Goal: Task Accomplishment & Management: Manage account settings

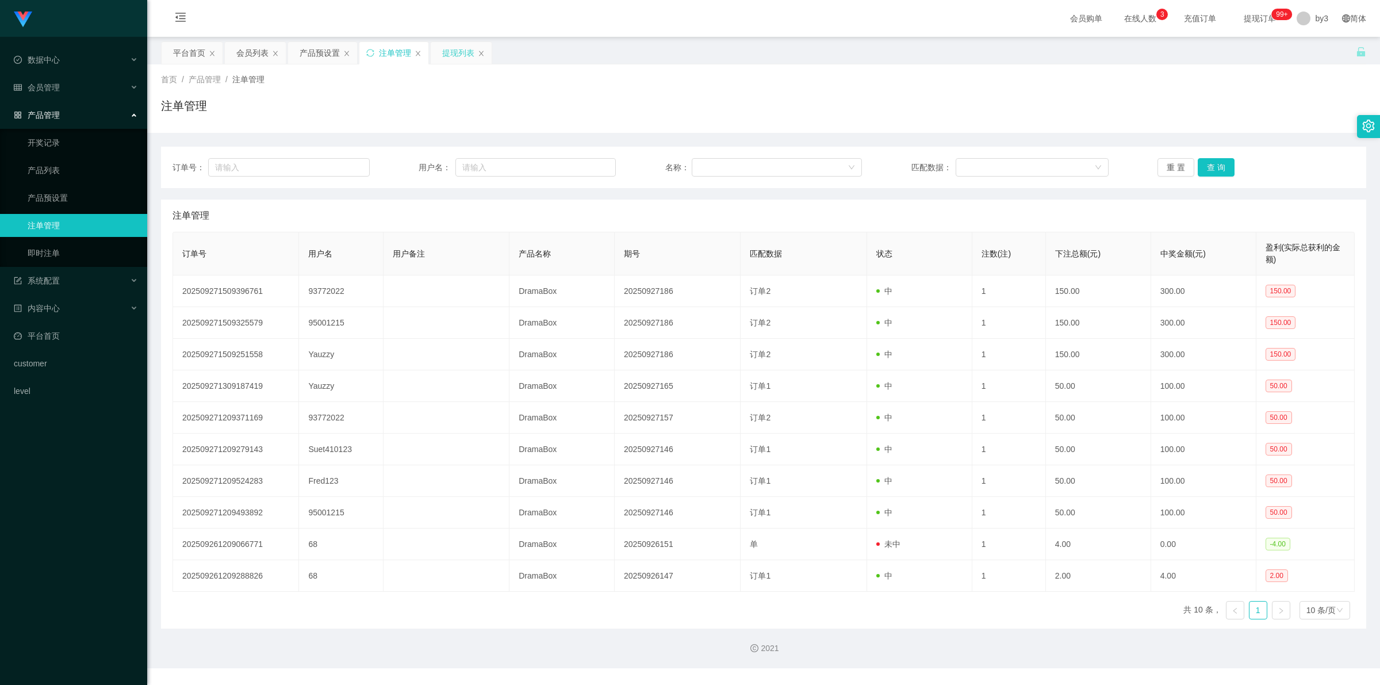
click at [456, 56] on div "提现列表" at bounding box center [458, 53] width 32 height 22
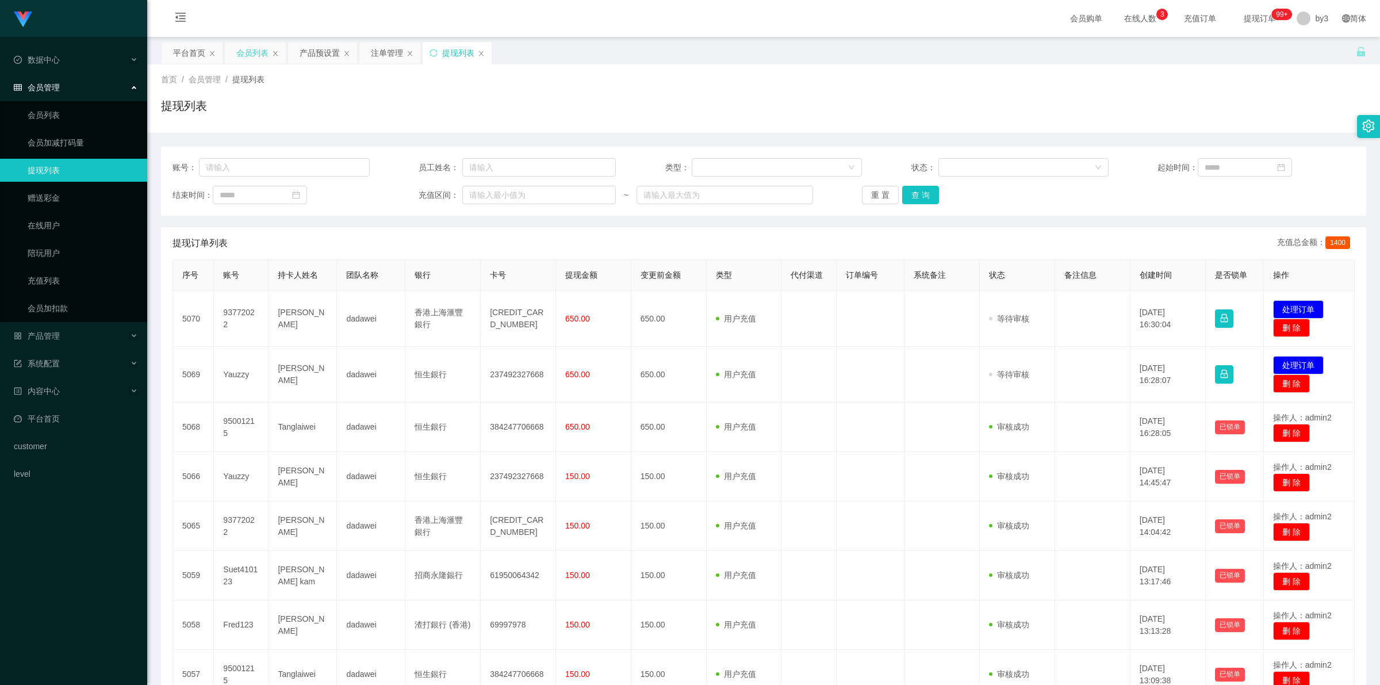
click at [248, 57] on div "会员列表" at bounding box center [252, 53] width 32 height 22
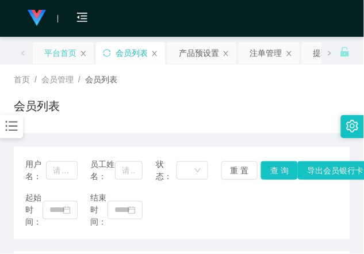
click at [56, 47] on div "平台首页" at bounding box center [60, 53] width 32 height 22
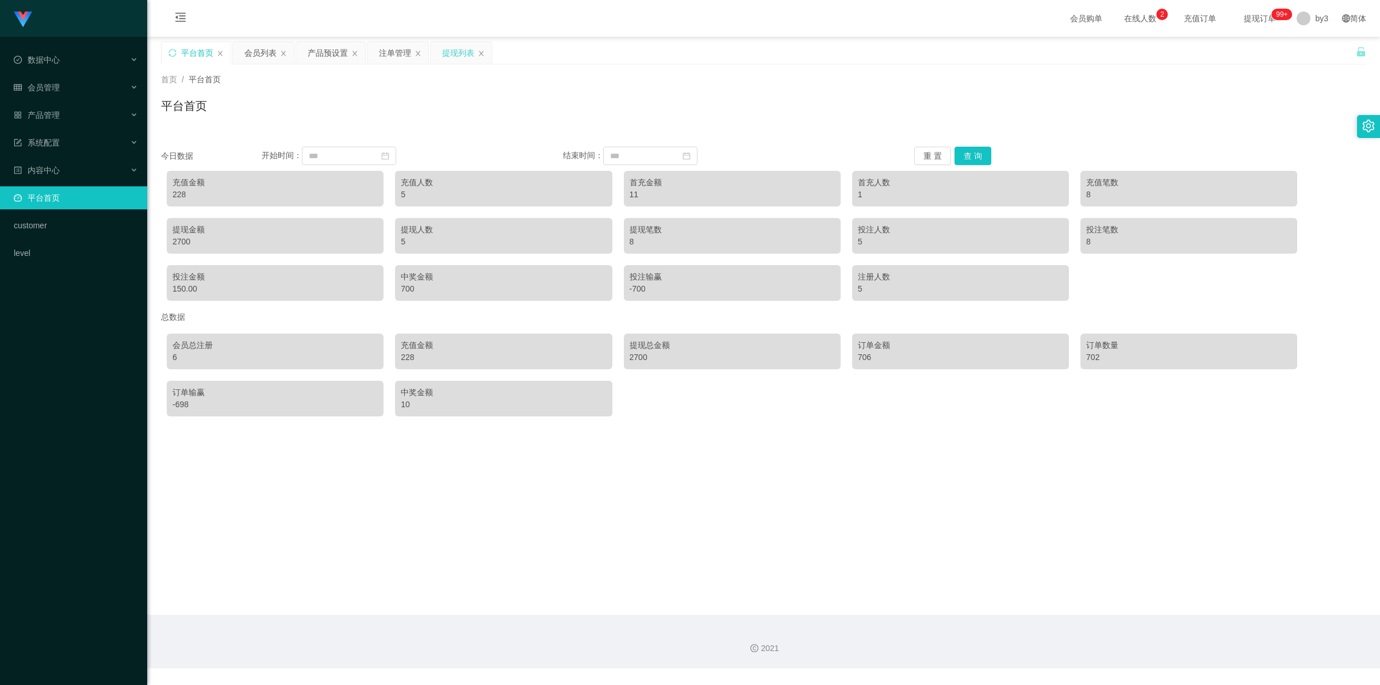
click at [459, 53] on div "提现列表" at bounding box center [458, 53] width 32 height 22
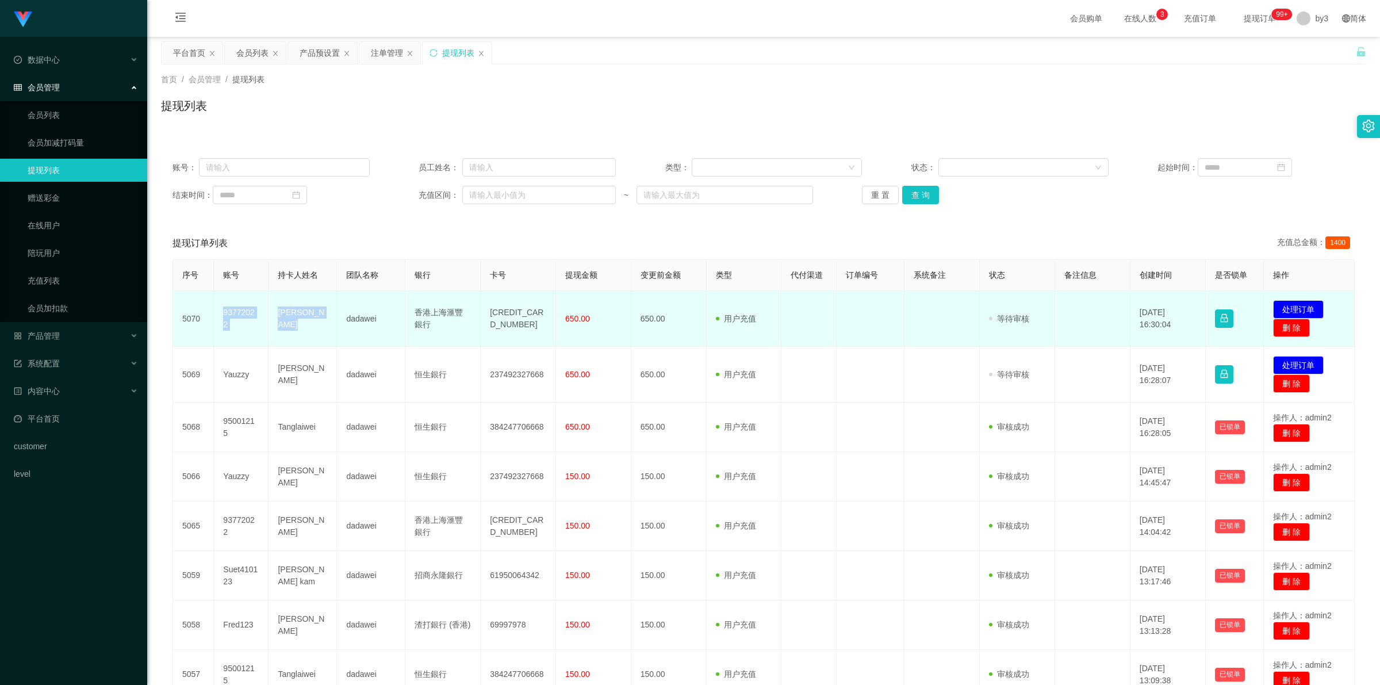
drag, startPoint x: 217, startPoint y: 313, endPoint x: 305, endPoint y: 336, distance: 90.4
click at [305, 336] on tr "5070 93772022 Yeung Hiu Wah dadawei 香港上海滙豐銀行 566762597292 650.00 650.00 用户充值 人工…" at bounding box center [764, 319] width 1182 height 56
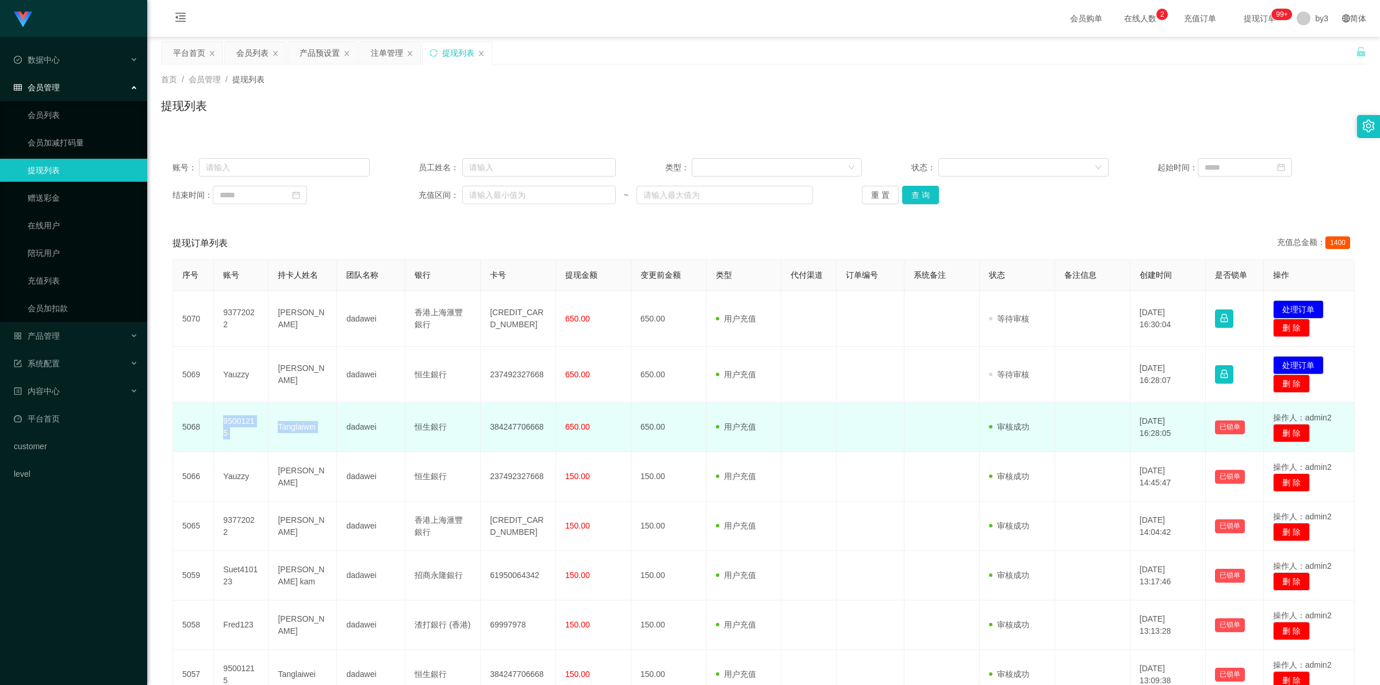
drag, startPoint x: 222, startPoint y: 424, endPoint x: 337, endPoint y: 425, distance: 115.0
click at [337, 425] on tr "5068 95001215 Tanglaiwei dadawei 恒生銀行 384247706668 650.00 650.00 用户充值 人工扣款 审核驳回…" at bounding box center [764, 426] width 1182 height 49
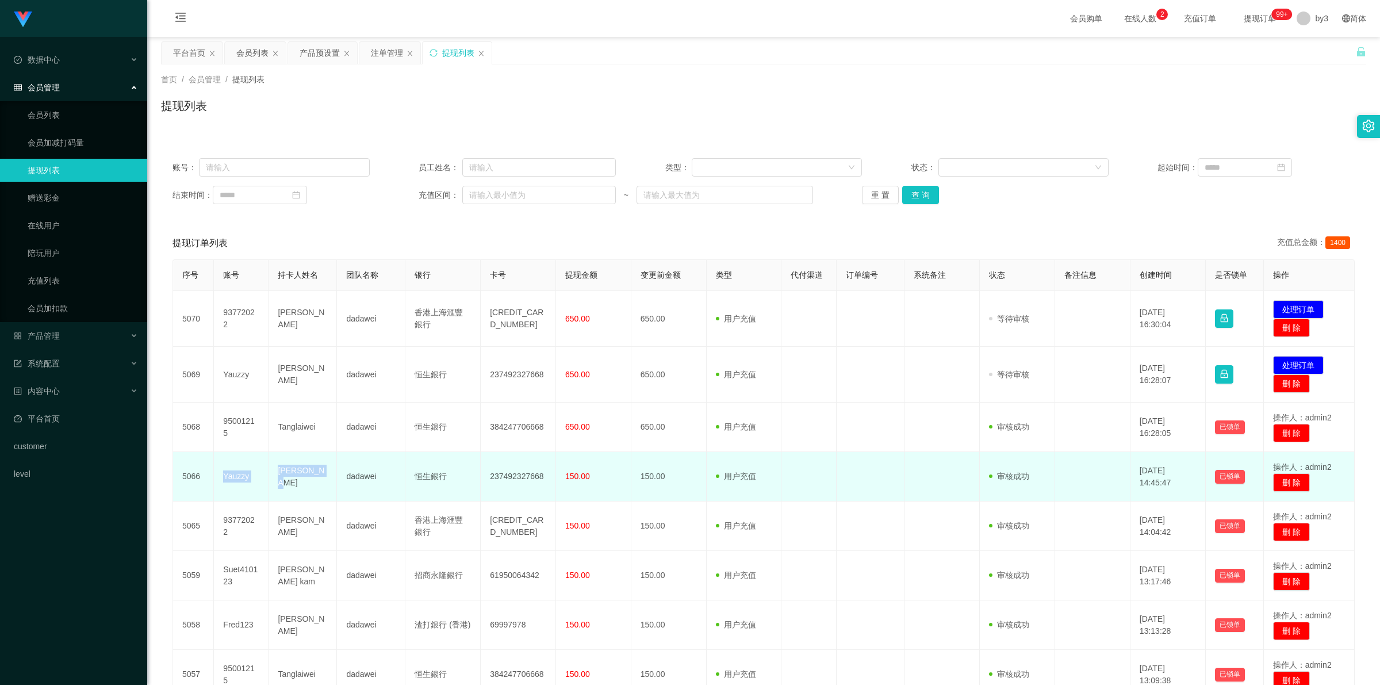
drag, startPoint x: 219, startPoint y: 476, endPoint x: 331, endPoint y: 477, distance: 111.6
click at [331, 477] on tr "5066 Yauzzy [PERSON_NAME] dadawei 恒生銀行 237492327668 150.00 150.00 用户充值 人工扣款 审核驳…" at bounding box center [764, 476] width 1182 height 49
copy tr "Yauzzy [PERSON_NAME]"
